Goal: Transaction & Acquisition: Purchase product/service

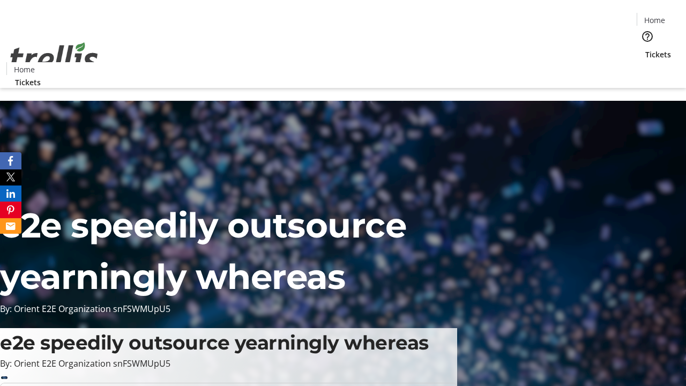
click at [645, 49] on span "Tickets" at bounding box center [658, 54] width 26 height 11
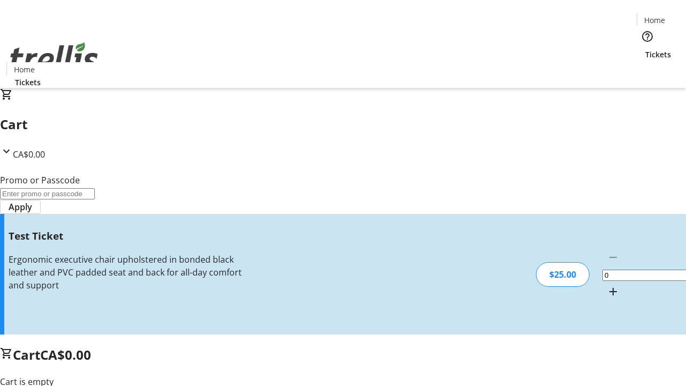
click at [607, 285] on mat-icon "Increment by one" at bounding box center [613, 291] width 13 height 13
type input "1"
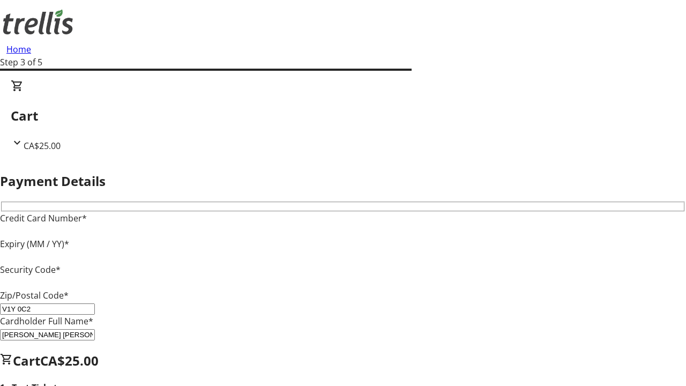
type input "V1Y 0C2"
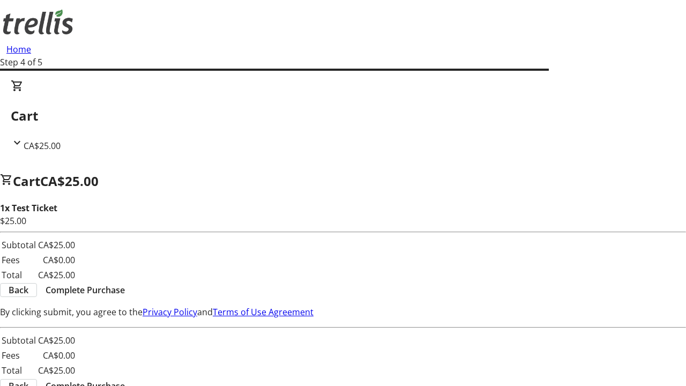
click at [125, 284] on span "Complete Purchase" at bounding box center [85, 290] width 79 height 13
